Goal: Contribute content

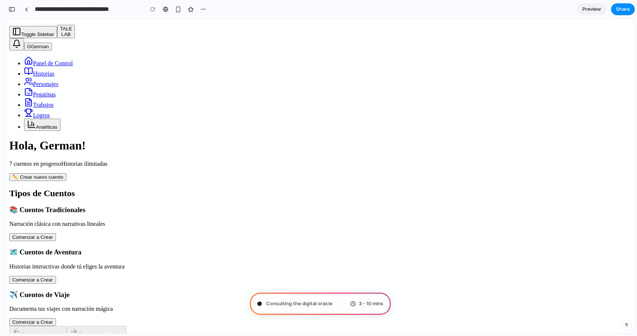
click at [282, 301] on span "Consulting the digital oracle" at bounding box center [299, 303] width 66 height 7
click at [591, 8] on span "Preview" at bounding box center [591, 9] width 19 height 7
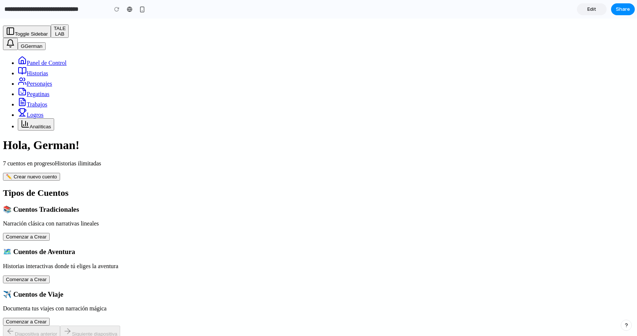
click at [592, 6] on span "Edit" at bounding box center [591, 9] width 9 height 7
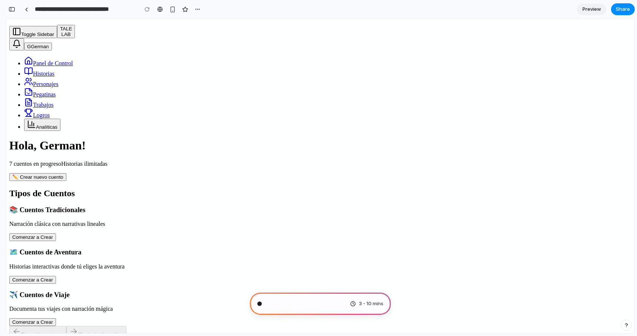
scroll to position [148, 0]
click at [302, 302] on span "Performing digital alchemy" at bounding box center [297, 303] width 62 height 7
click at [292, 304] on span "Performing digital alchemy ..." at bounding box center [298, 303] width 65 height 7
click at [348, 303] on div "Performing digital alchemy ... 3 - 10 mins" at bounding box center [320, 303] width 141 height 22
click at [362, 303] on span "3 - 10 mins" at bounding box center [371, 303] width 24 height 7
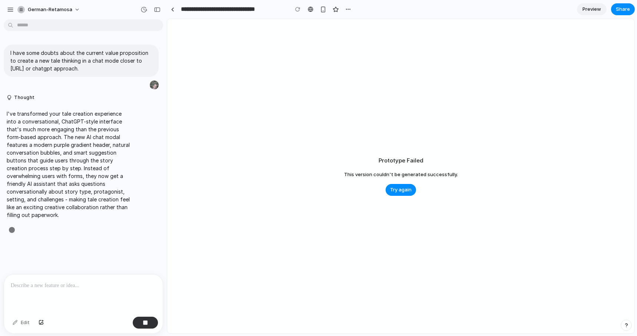
type input "**********"
click at [414, 189] on span "Try again" at bounding box center [413, 189] width 21 height 7
click at [412, 191] on span "Try again" at bounding box center [413, 189] width 21 height 7
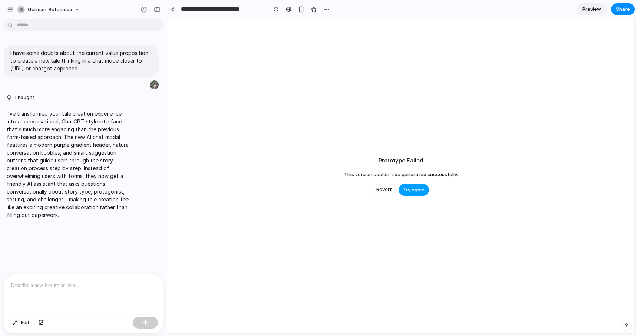
click at [423, 189] on span "Try again" at bounding box center [413, 189] width 21 height 7
click at [416, 188] on span "Try again" at bounding box center [413, 189] width 21 height 7
click at [10, 10] on div "button" at bounding box center [10, 9] width 7 height 7
click at [11, 10] on div "button" at bounding box center [10, 9] width 7 height 7
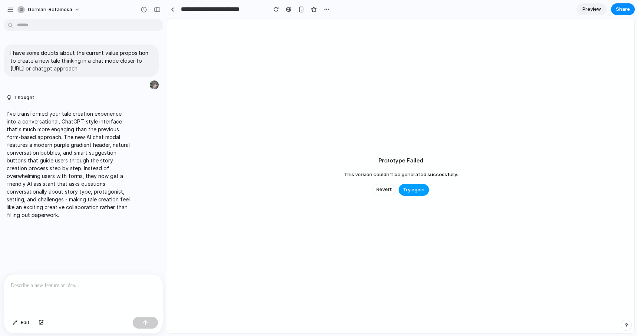
click at [412, 187] on span "Try again" at bounding box center [413, 189] width 21 height 7
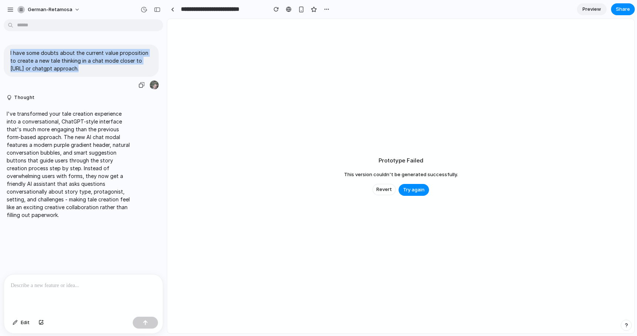
drag, startPoint x: 64, startPoint y: 69, endPoint x: 7, endPoint y: 52, distance: 59.4
click at [7, 52] on div "I have some doubts about the current value proposition to create a new tale thi…" at bounding box center [81, 60] width 155 height 32
copy p "I have some doubts about the current value proposition to create a new tale thi…"
click at [382, 186] on span "Revert" at bounding box center [384, 189] width 16 height 7
click at [12, 10] on div "button" at bounding box center [10, 9] width 7 height 7
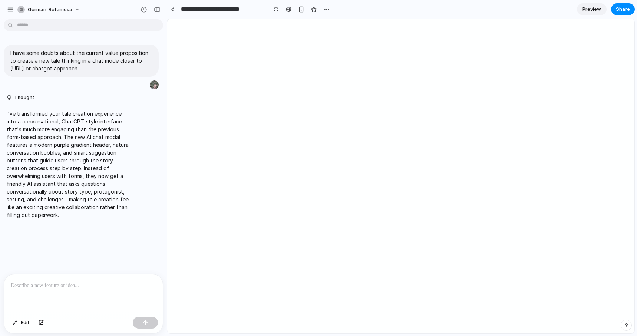
click at [57, 287] on p at bounding box center [83, 285] width 145 height 9
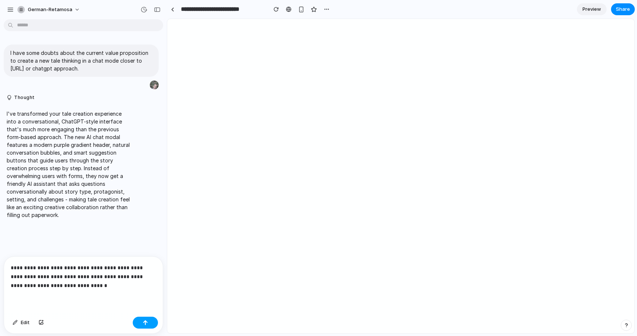
click at [143, 325] on button "button" at bounding box center [145, 322] width 25 height 12
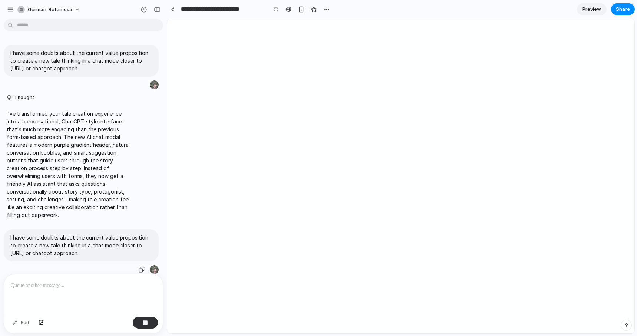
scroll to position [21, 0]
